Goal: Information Seeking & Learning: Learn about a topic

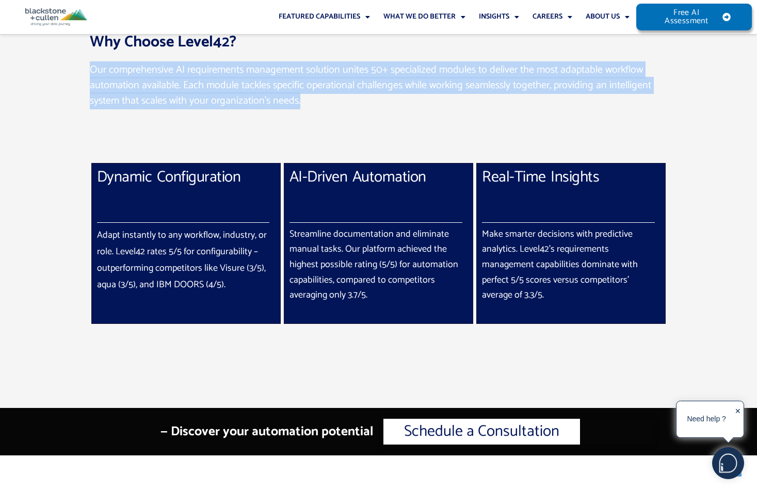
click at [358, 116] on div "Our comprehensive AI requirements management solution unites 50+ specialized mo…" at bounding box center [379, 93] width 578 height 62
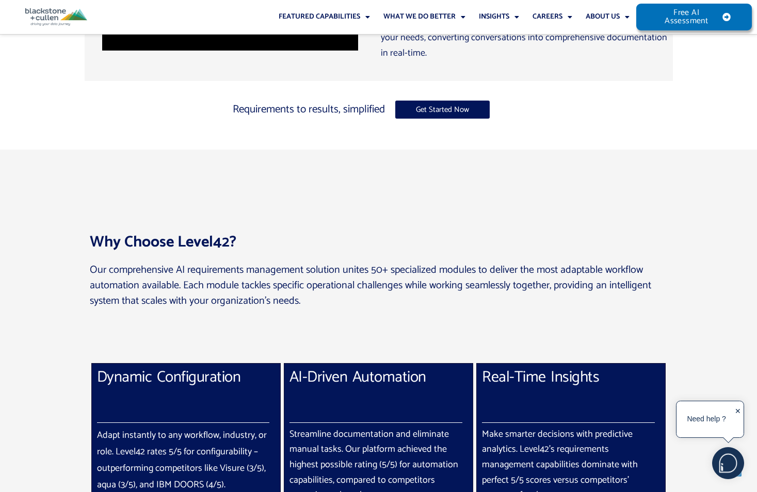
scroll to position [619, 0]
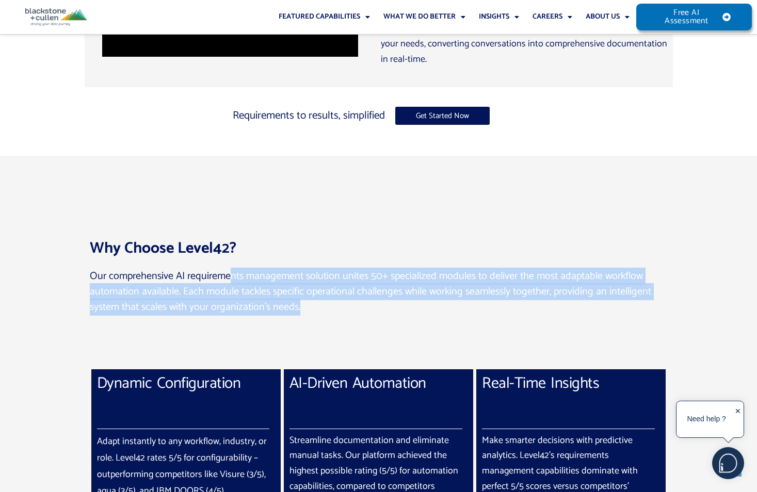
drag, startPoint x: 269, startPoint y: 275, endPoint x: 586, endPoint y: 301, distance: 317.5
click at [586, 301] on p "Our comprehensive AI requirements management solution unites 50+ specialized mo…" at bounding box center [379, 292] width 578 height 46
drag, startPoint x: 378, startPoint y: 329, endPoint x: 369, endPoint y: 328, distance: 9.9
click at [378, 329] on div "Our comprehensive AI requirements management solution unites 50+ specialized mo…" at bounding box center [379, 300] width 578 height 62
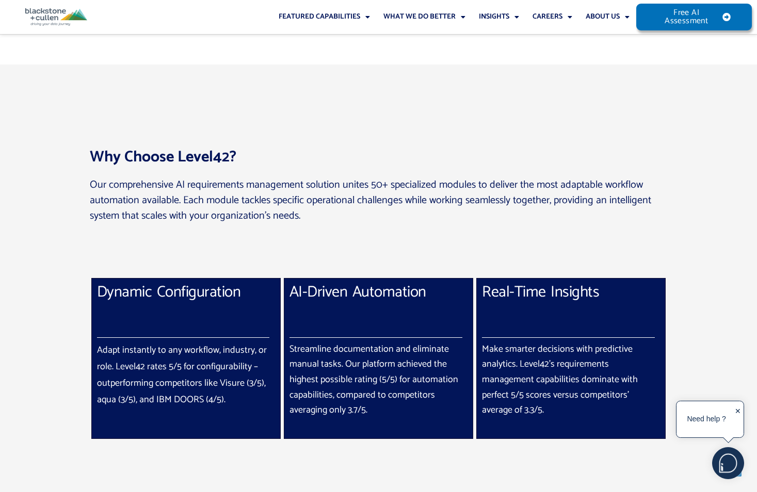
scroll to position [723, 0]
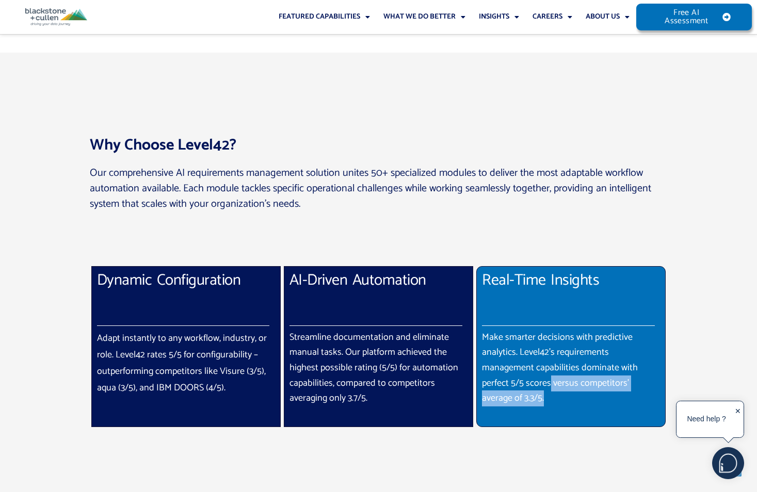
drag, startPoint x: 556, startPoint y: 383, endPoint x: 601, endPoint y: 395, distance: 45.9
click at [601, 395] on p "Make smarter decisions with predictive analytics. Level42’s requirements manage…" at bounding box center [571, 368] width 178 height 77
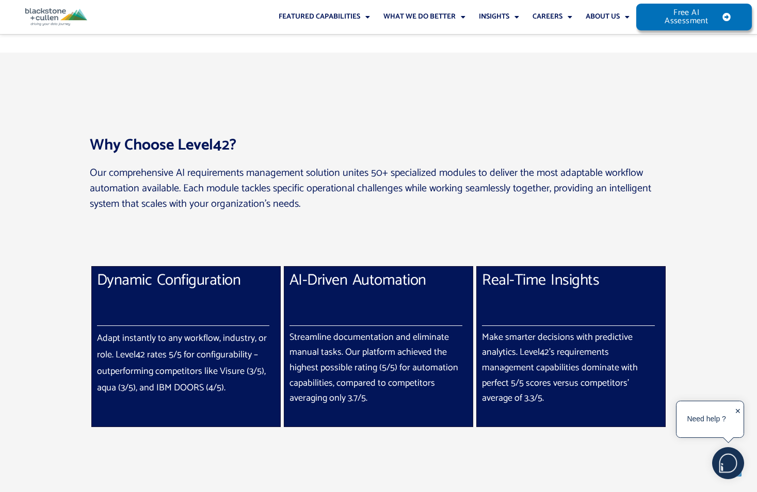
drag, startPoint x: 601, startPoint y: 395, endPoint x: 530, endPoint y: 442, distance: 85.0
click at [530, 442] on div at bounding box center [378, 282] width 757 height 458
click at [701, 226] on div at bounding box center [378, 282] width 757 height 458
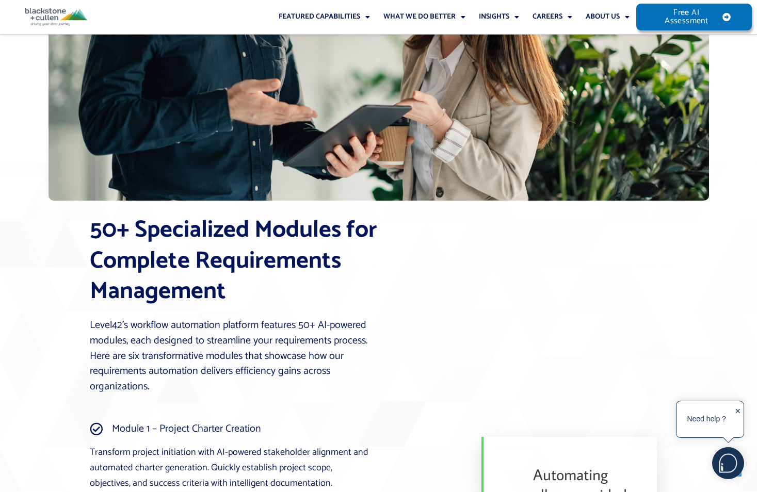
scroll to position [1497, 0]
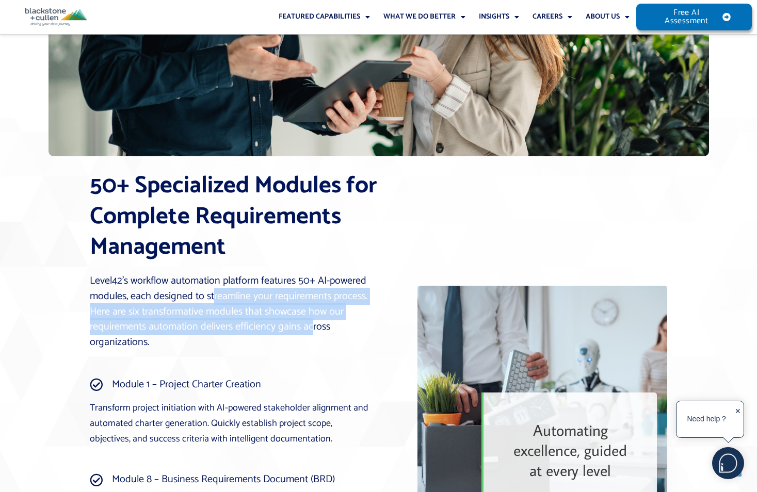
drag, startPoint x: 213, startPoint y: 292, endPoint x: 312, endPoint y: 327, distance: 105.1
click at [312, 327] on p "Level42’s workflow automation platform features 50+ AI-powered modules, each de…" at bounding box center [235, 312] width 290 height 77
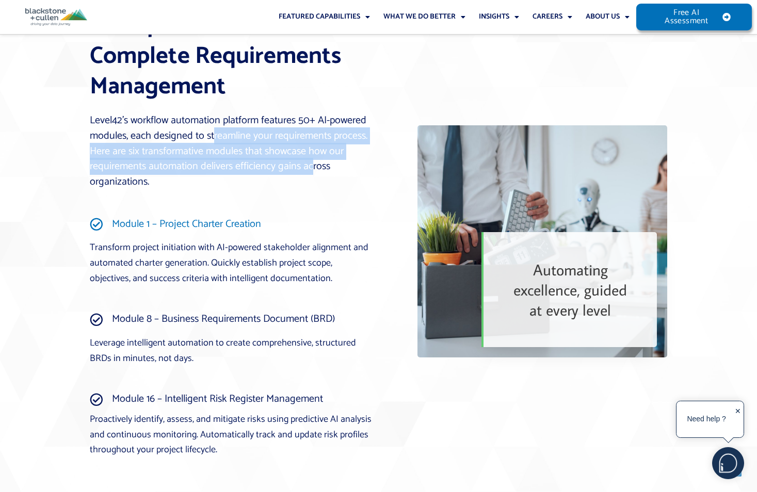
scroll to position [1703, 0]
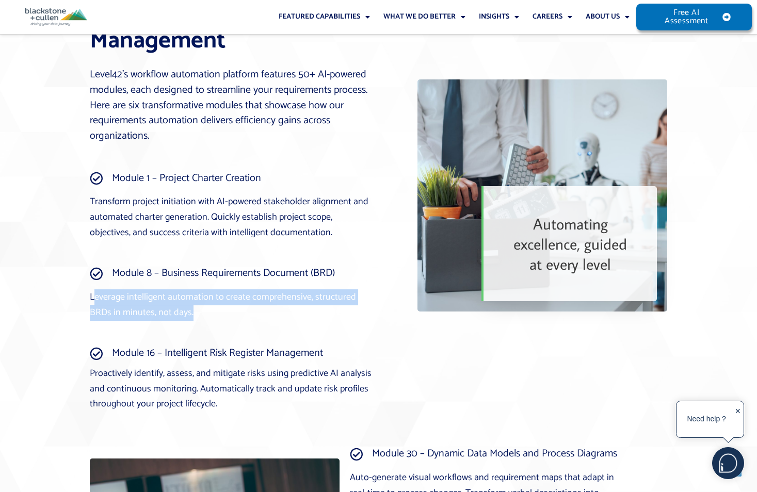
drag, startPoint x: 97, startPoint y: 296, endPoint x: 265, endPoint y: 316, distance: 170.0
click at [265, 316] on p "Leverage intelligent automation to create comprehensive, structured BRDs in min…" at bounding box center [231, 305] width 282 height 30
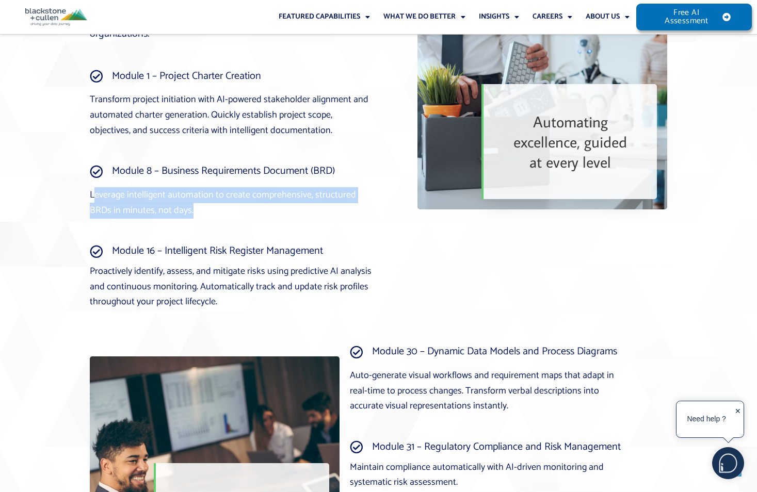
scroll to position [1806, 0]
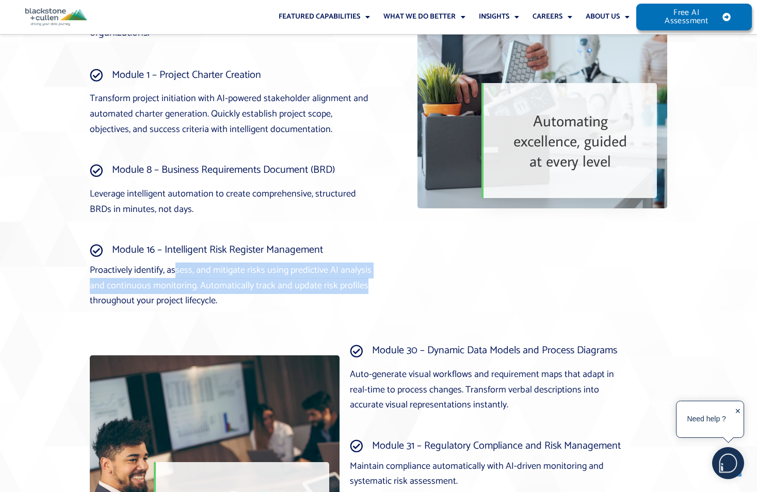
drag, startPoint x: 173, startPoint y: 267, endPoint x: 371, endPoint y: 294, distance: 199.4
click at [371, 294] on p "Proactively identify, assess, and mitigate risks using predictive AI analysis a…" at bounding box center [231, 286] width 282 height 46
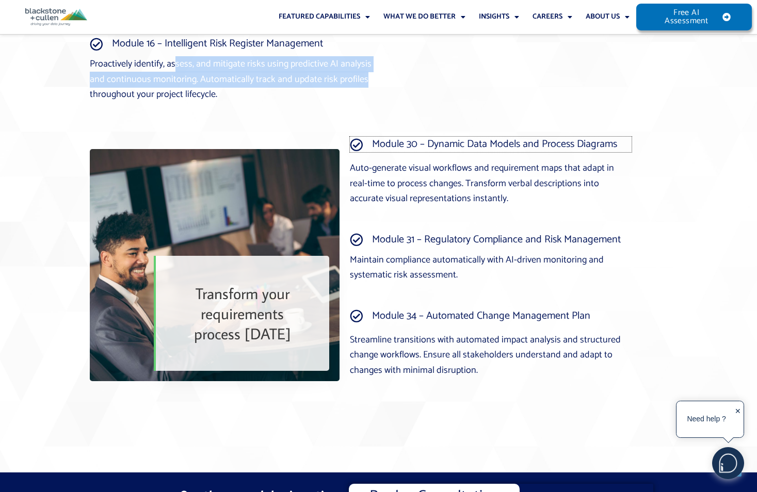
scroll to position [2064, 0]
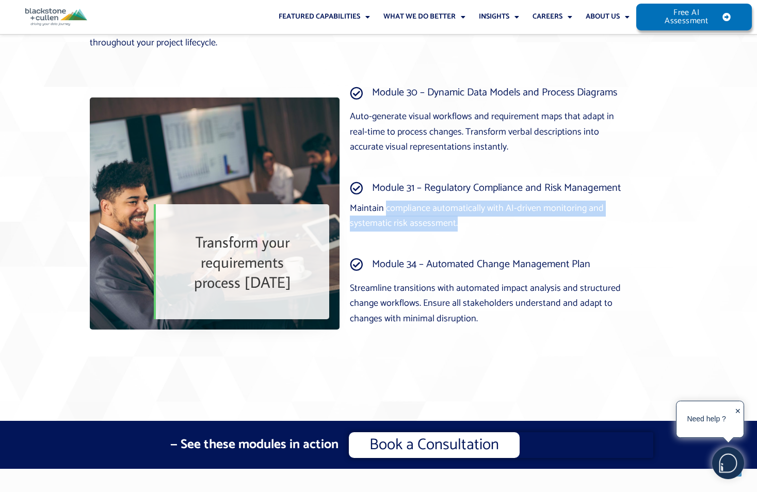
drag, startPoint x: 385, startPoint y: 212, endPoint x: 604, endPoint y: 218, distance: 219.4
click at [604, 218] on p "Maintain compliance automatically with AI-driven monitoring and systematic risk…" at bounding box center [491, 216] width 282 height 30
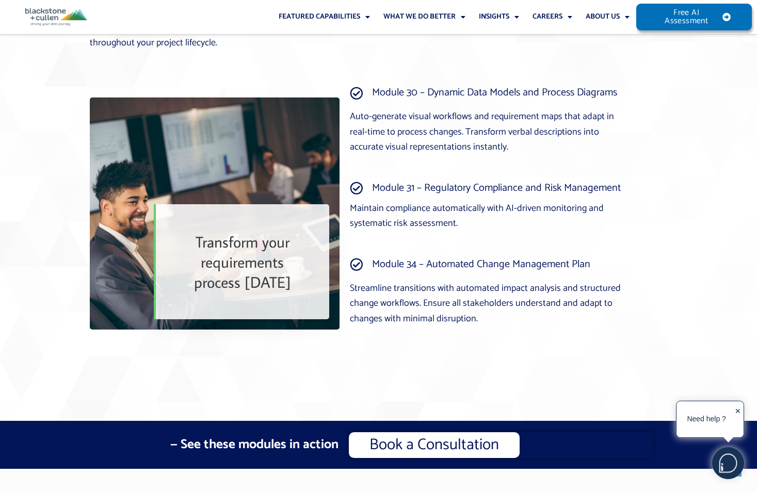
click at [435, 392] on div at bounding box center [378, 250] width 757 height 341
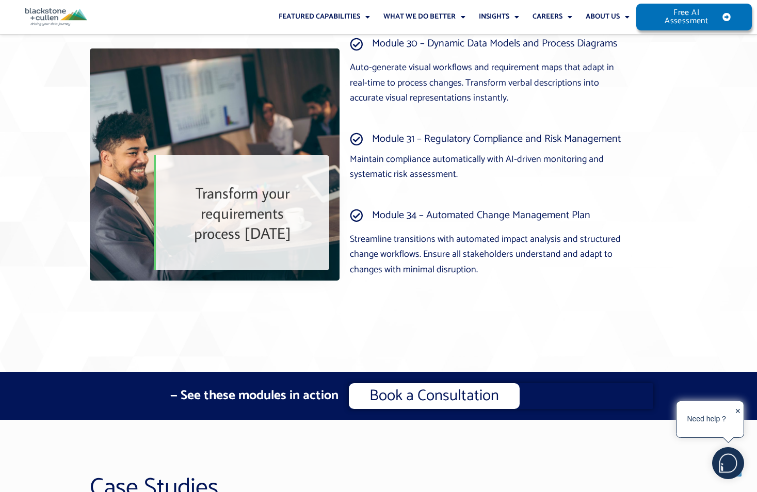
scroll to position [2116, 0]
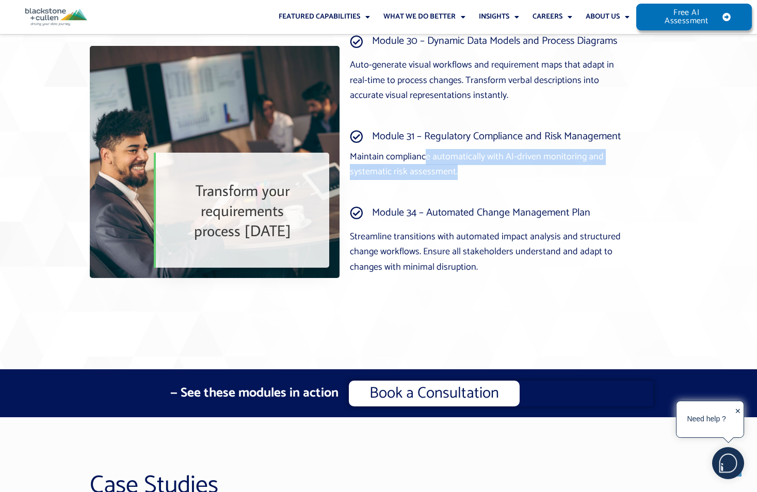
drag, startPoint x: 444, startPoint y: 156, endPoint x: 537, endPoint y: 170, distance: 94.5
click at [537, 170] on p "Maintain compliance automatically with AI-driven monitoring and systematic risk…" at bounding box center [491, 165] width 282 height 30
drag, startPoint x: 537, startPoint y: 170, endPoint x: 585, endPoint y: 190, distance: 51.9
click at [585, 190] on div "Maintain compliance automatically with AI-driven monitoring and systematic risk…" at bounding box center [491, 175] width 282 height 40
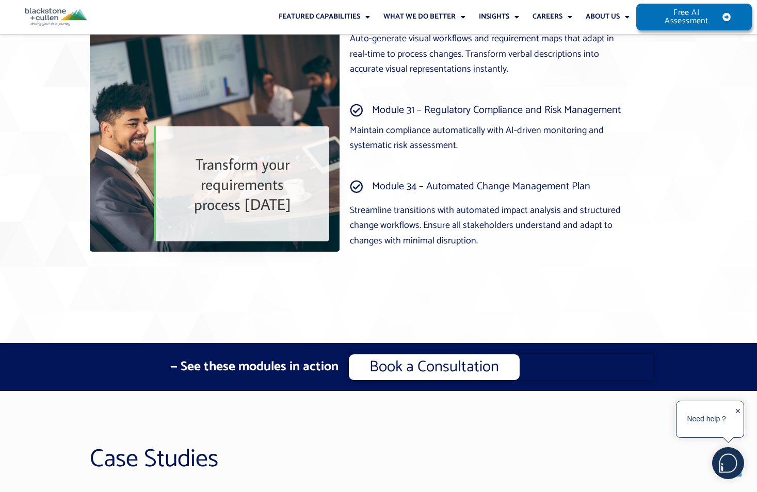
scroll to position [2168, 0]
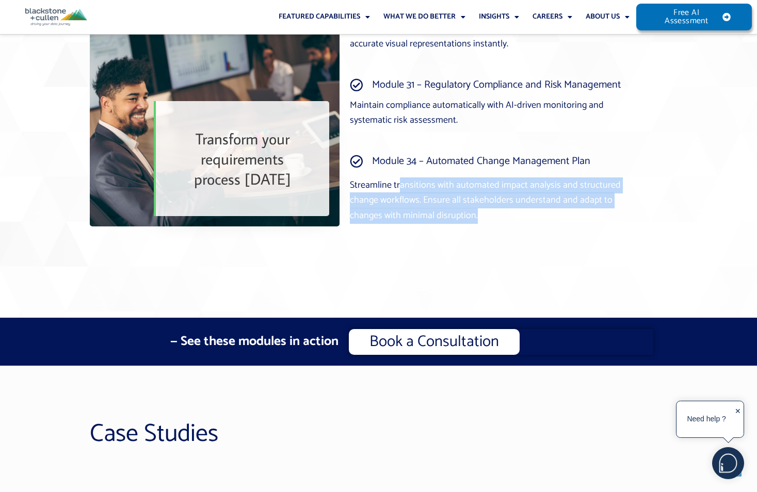
drag, startPoint x: 452, startPoint y: 184, endPoint x: 481, endPoint y: 216, distance: 43.1
click at [481, 216] on p "Streamline transitions with automated impact analysis and structured change wor…" at bounding box center [491, 201] width 282 height 46
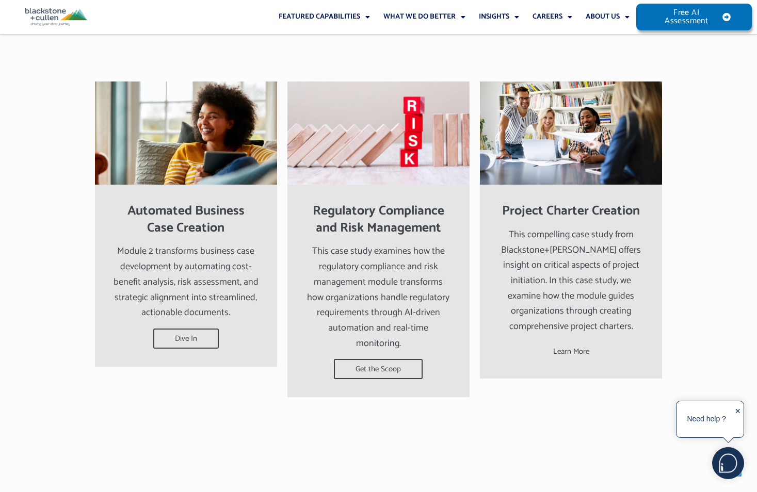
scroll to position [2581, 0]
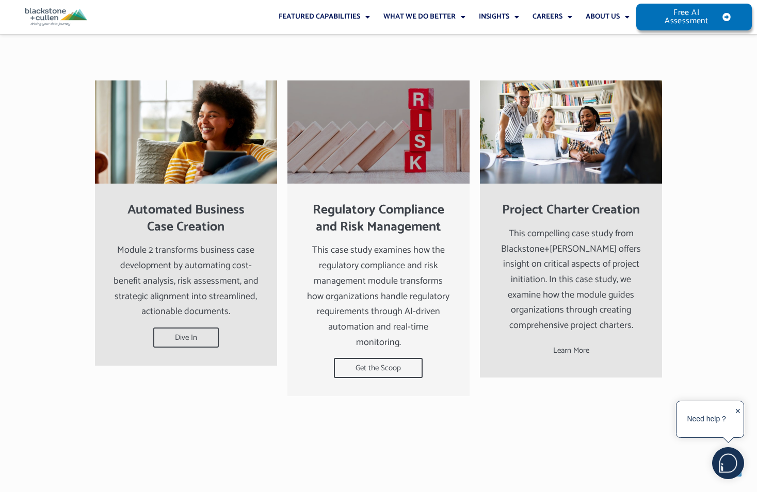
click at [394, 235] on h2 "Regulatory Compliance and Risk Management" at bounding box center [379, 219] width 146 height 34
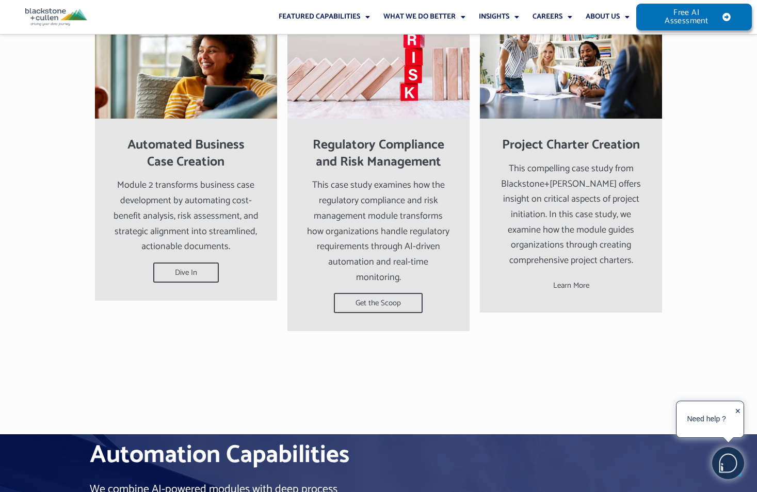
scroll to position [2684, 0]
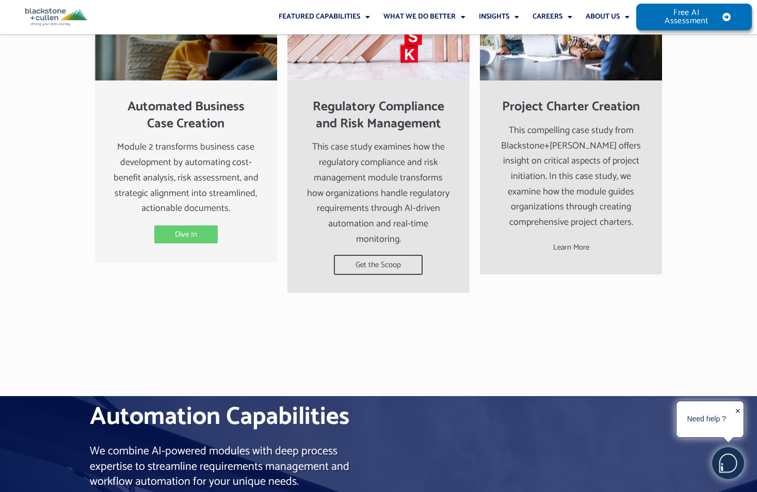
click at [181, 228] on span "Dive In" at bounding box center [186, 235] width 66 height 20
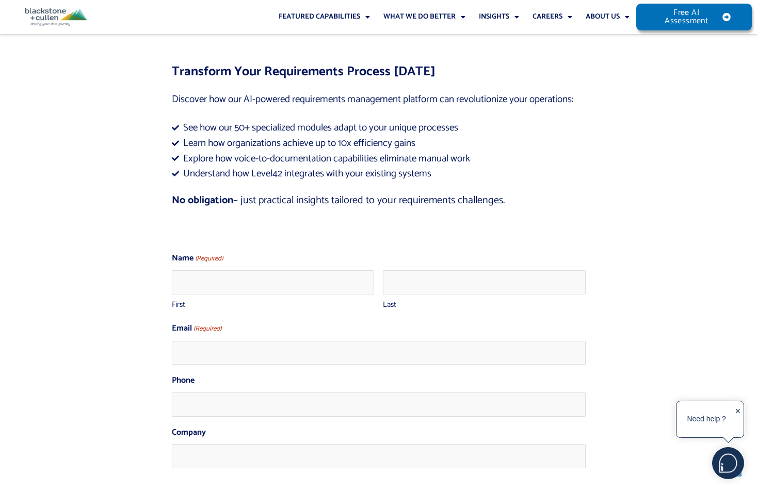
scroll to position [4129, 0]
drag, startPoint x: 268, startPoint y: 127, endPoint x: 518, endPoint y: 186, distance: 256.6
click at [518, 186] on div "Transform Your Requirements Process [DATE] Discover how our AI-powered requirem…" at bounding box center [379, 295] width 424 height 472
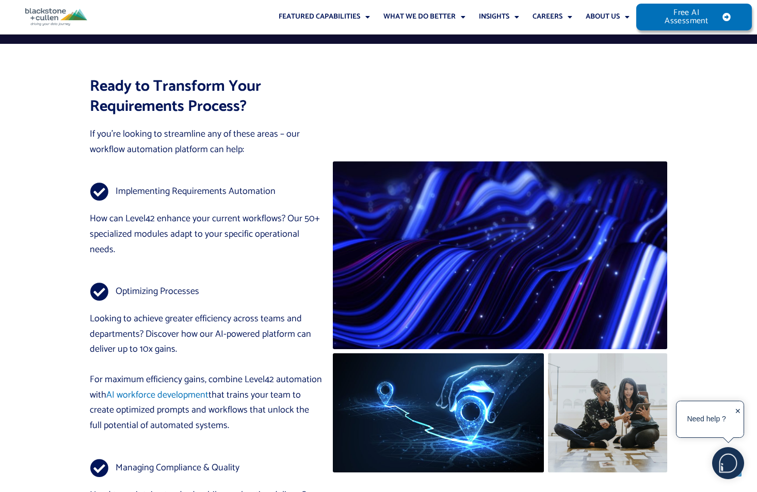
scroll to position [5987, 0]
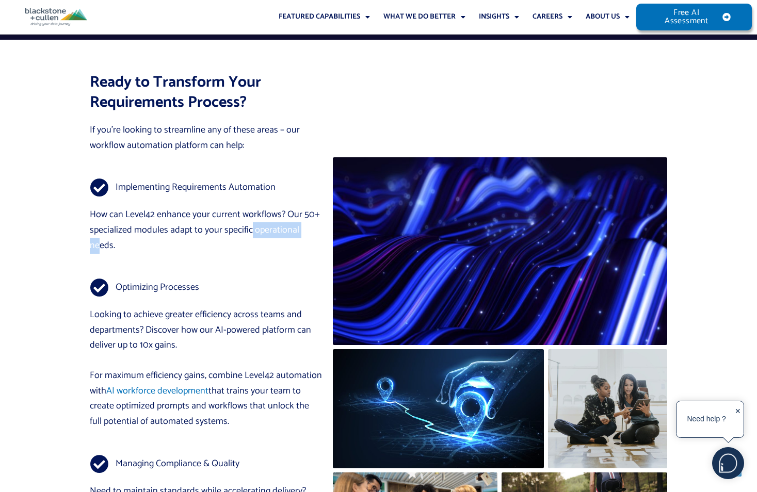
drag, startPoint x: 249, startPoint y: 222, endPoint x: 309, endPoint y: 226, distance: 60.5
click at [309, 226] on p "How can Level42 enhance your current workflows? Our 50+ specialized modules ada…" at bounding box center [206, 230] width 233 height 46
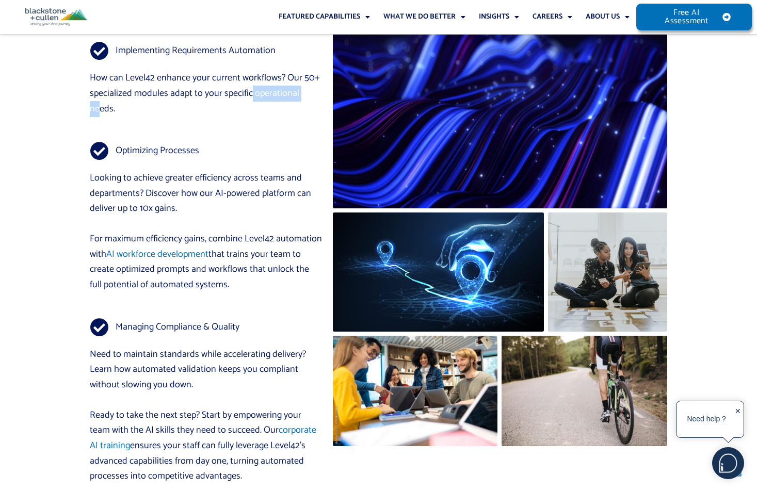
scroll to position [6142, 0]
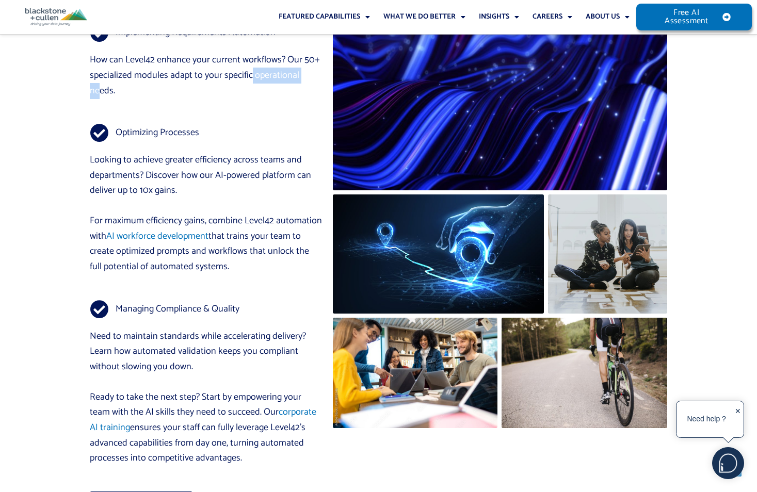
drag, startPoint x: 142, startPoint y: 197, endPoint x: 223, endPoint y: 254, distance: 98.9
click at [223, 254] on div "Looking to achieve greater efficiency across teams and departments? Discover ho…" at bounding box center [206, 221] width 233 height 137
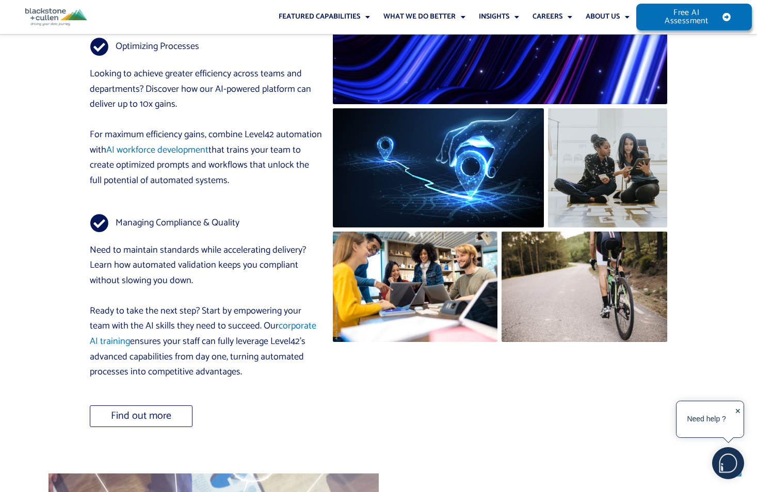
scroll to position [6245, 0]
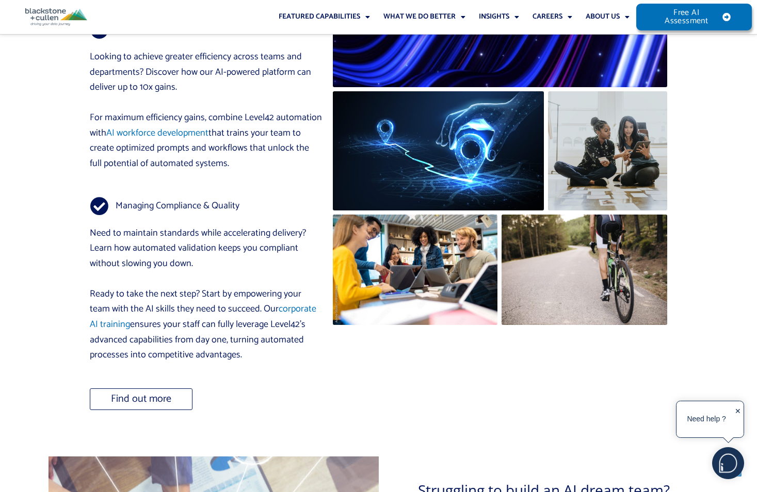
drag, startPoint x: 111, startPoint y: 205, endPoint x: 280, endPoint y: 339, distance: 215.4
click at [280, 339] on div "Need to maintain standards while accelerating delivery? Learn how automated val…" at bounding box center [206, 294] width 233 height 137
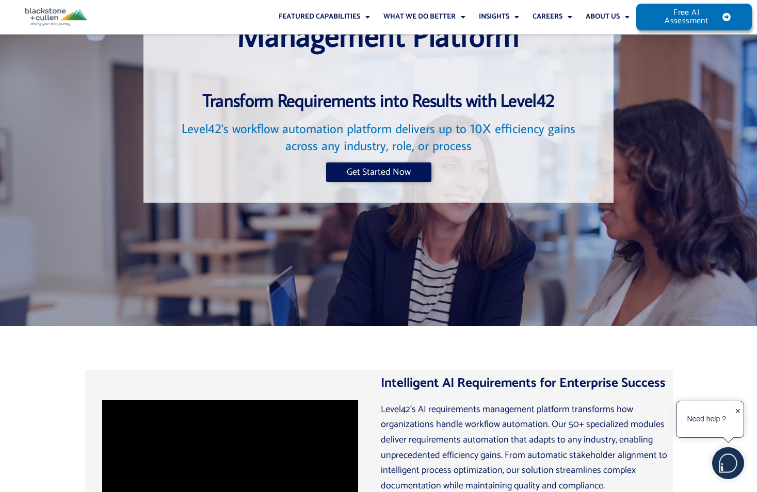
scroll to position [0, 0]
